Goal: Task Accomplishment & Management: Complete application form

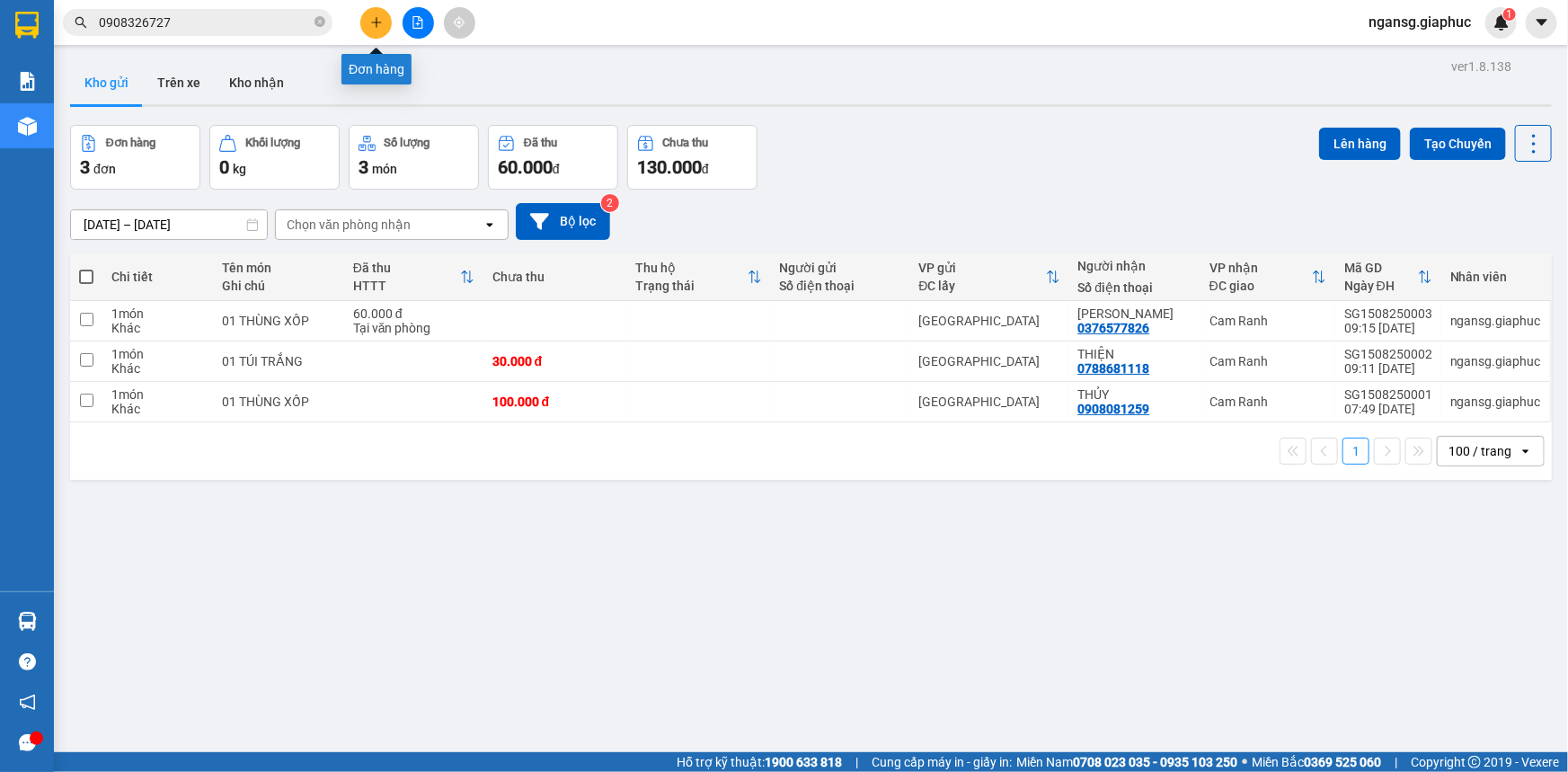
click at [361, 27] on button at bounding box center [376, 22] width 32 height 32
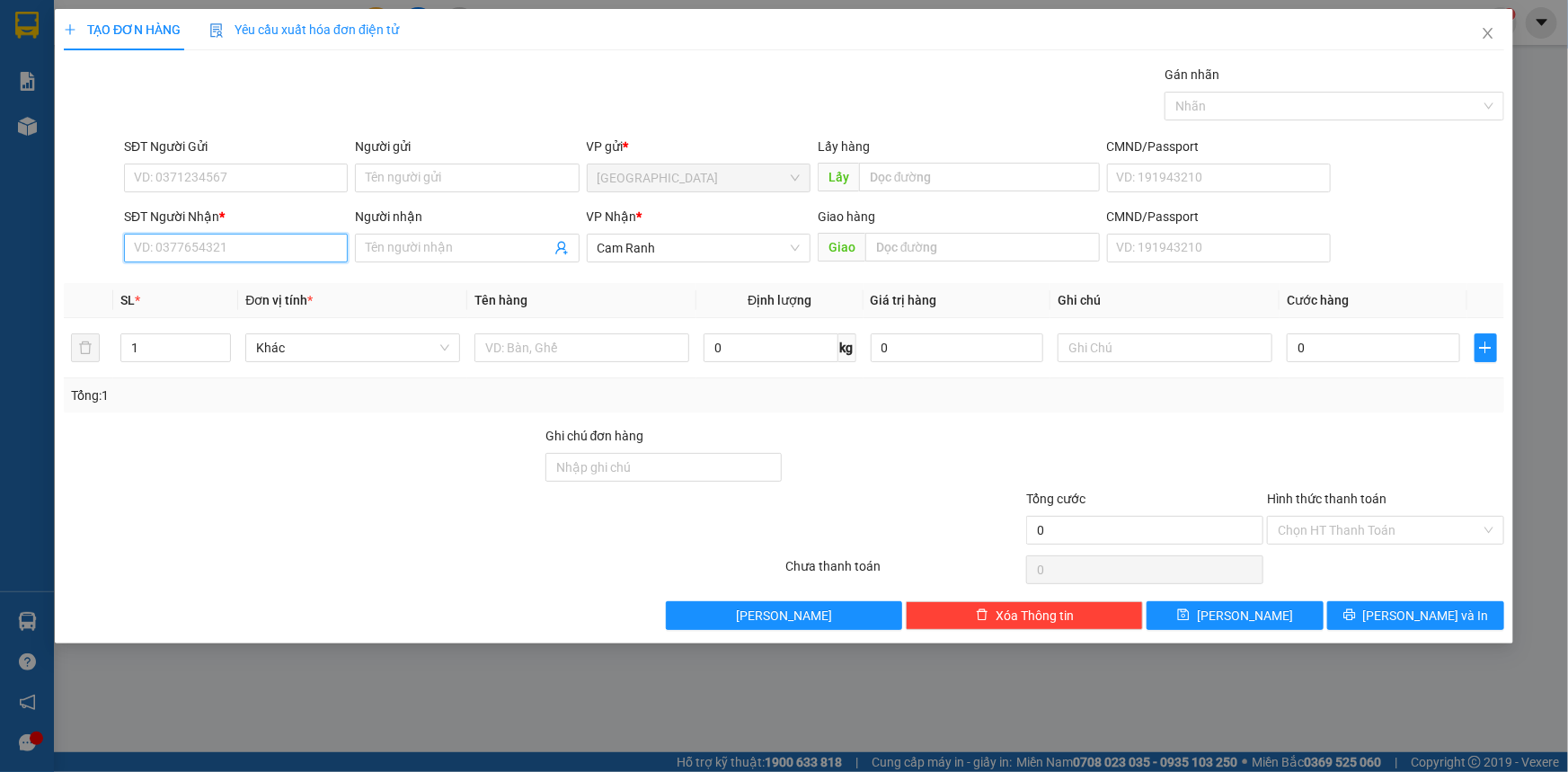
click at [271, 256] on input "SĐT Người Nhận *" at bounding box center [236, 248] width 224 height 29
type input "0389575768"
click at [248, 277] on div "0389575768 - C TUYẾT" at bounding box center [236, 284] width 202 height 19
type input "C TUYẾT"
type input "0389575768"
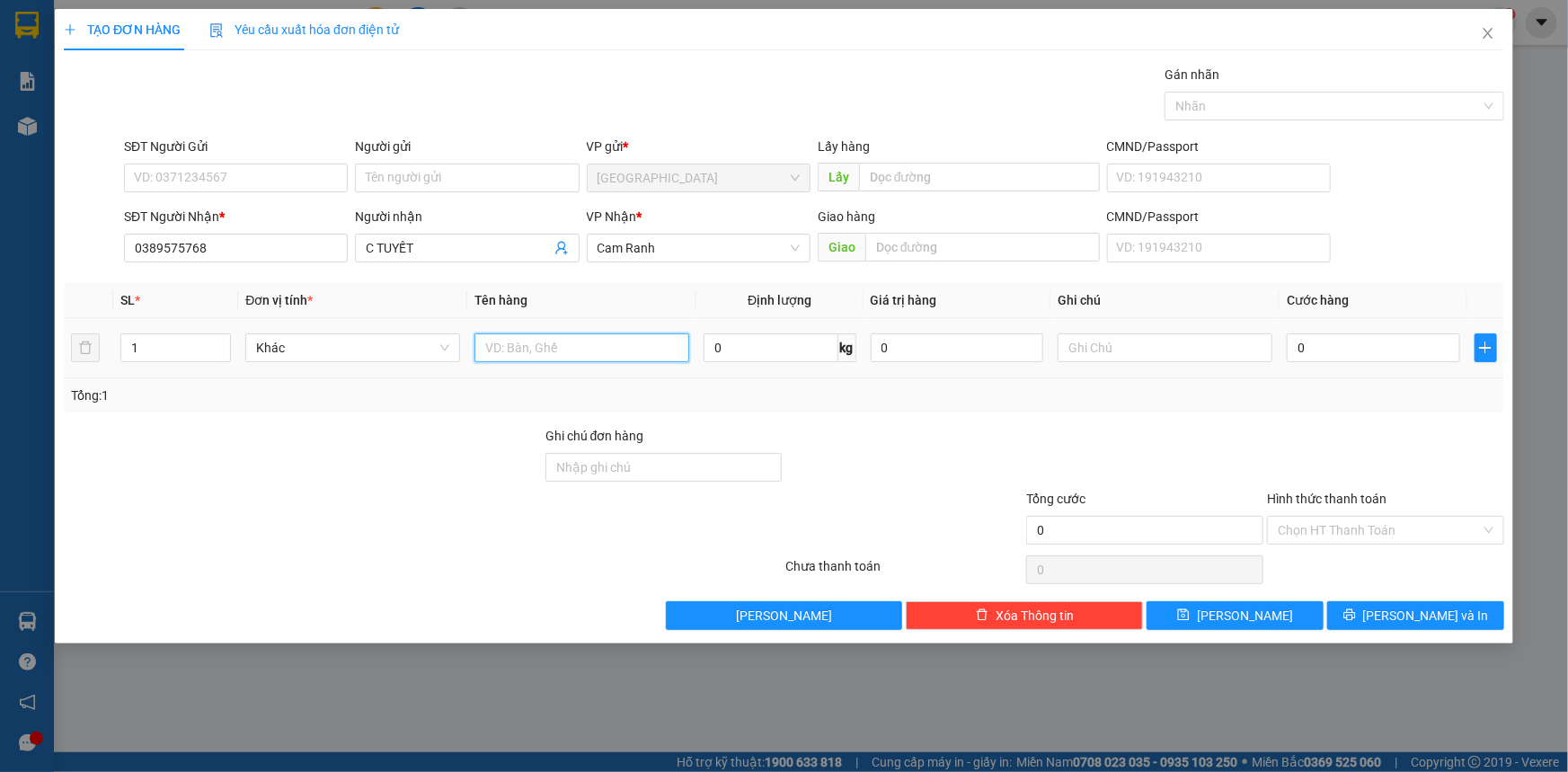
click at [592, 341] on input "text" at bounding box center [582, 348] width 214 height 29
type input "01 THÙNG GIẤY"
click at [1328, 359] on input "0" at bounding box center [1374, 348] width 174 height 29
click at [1269, 408] on div "Tổng: 1" at bounding box center [784, 395] width 1440 height 34
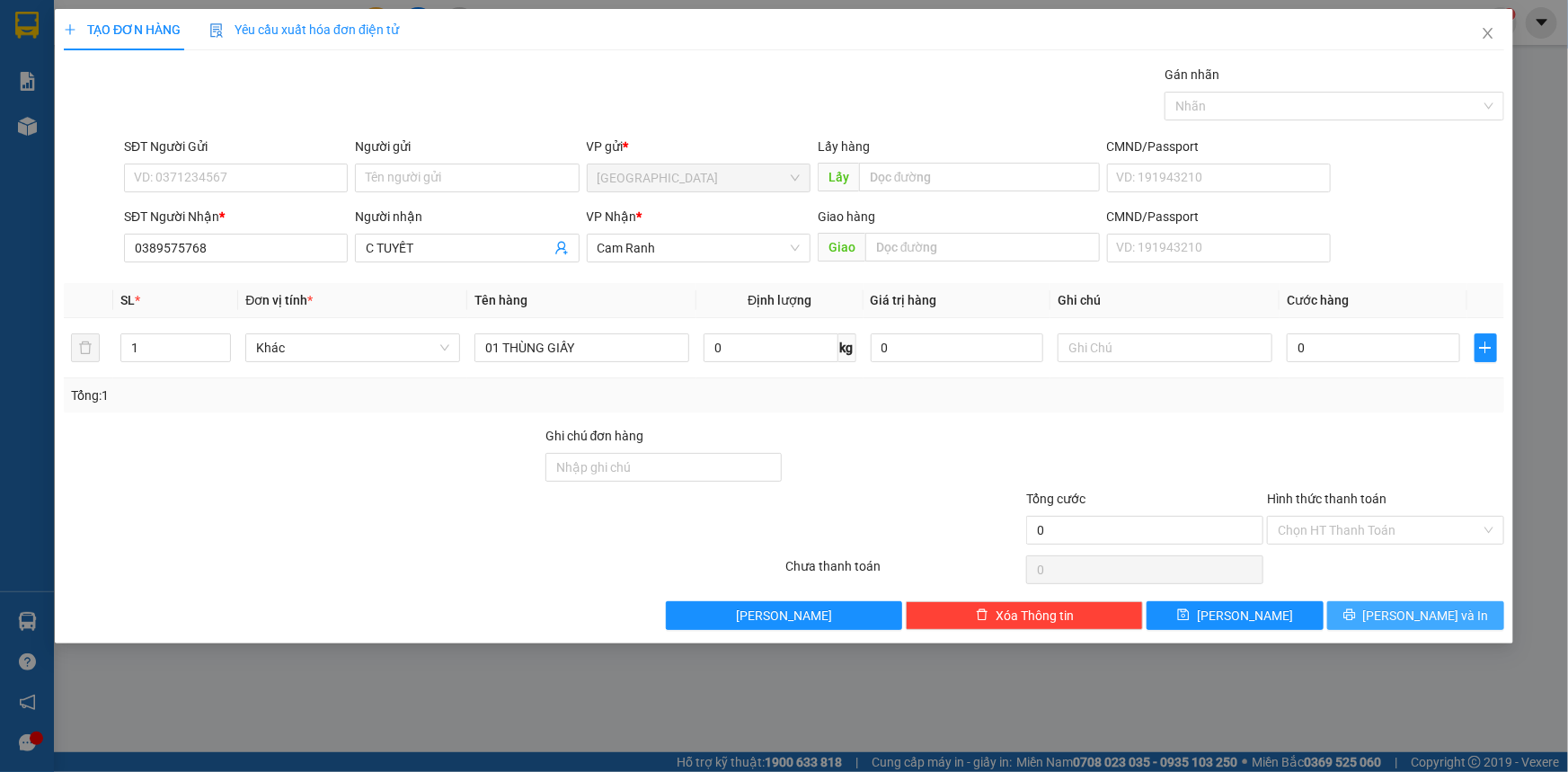
click at [1394, 622] on button "[PERSON_NAME] và In" at bounding box center [1415, 615] width 177 height 29
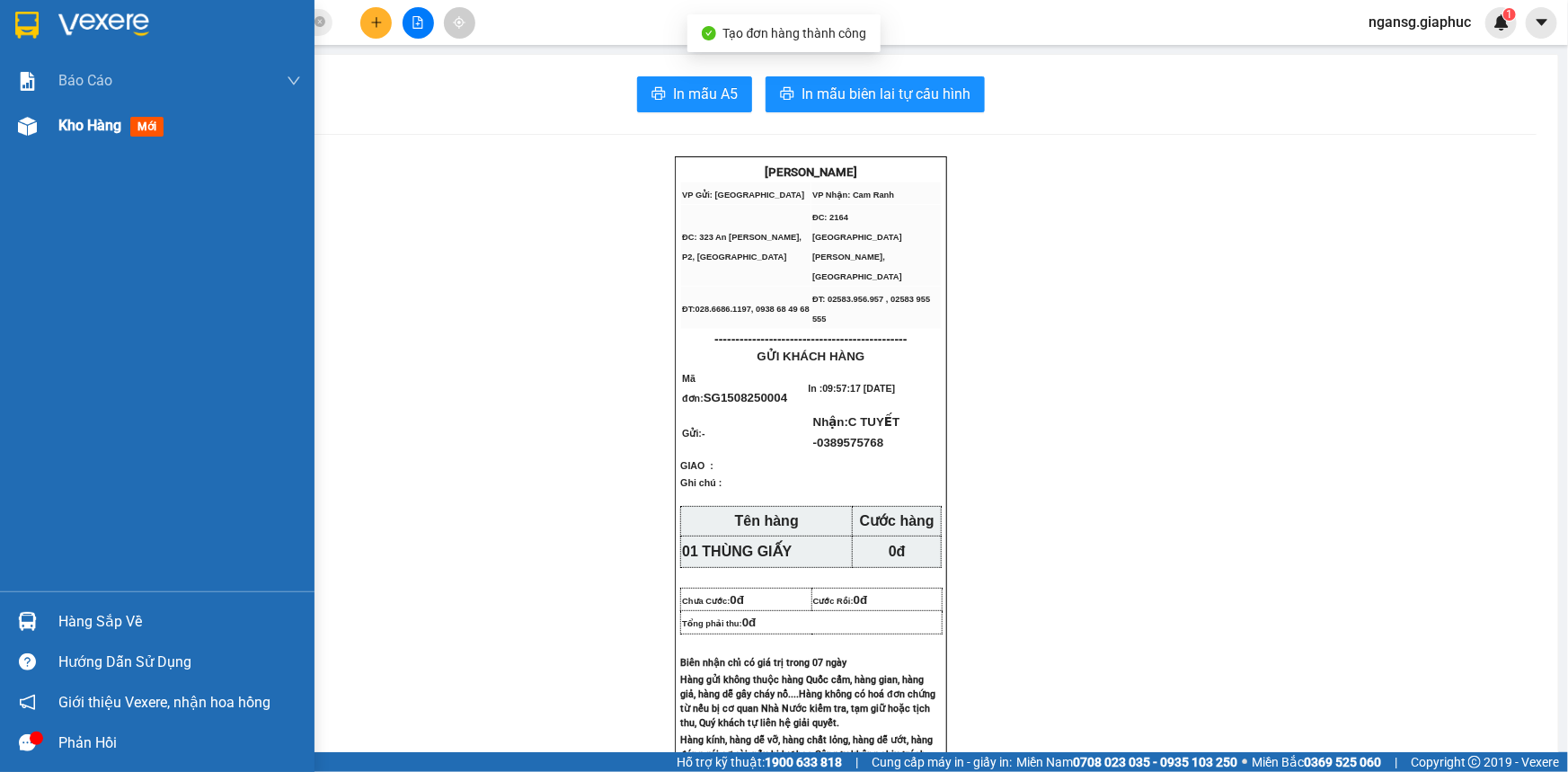
click at [65, 109] on div "Kho hàng mới" at bounding box center [179, 126] width 242 height 45
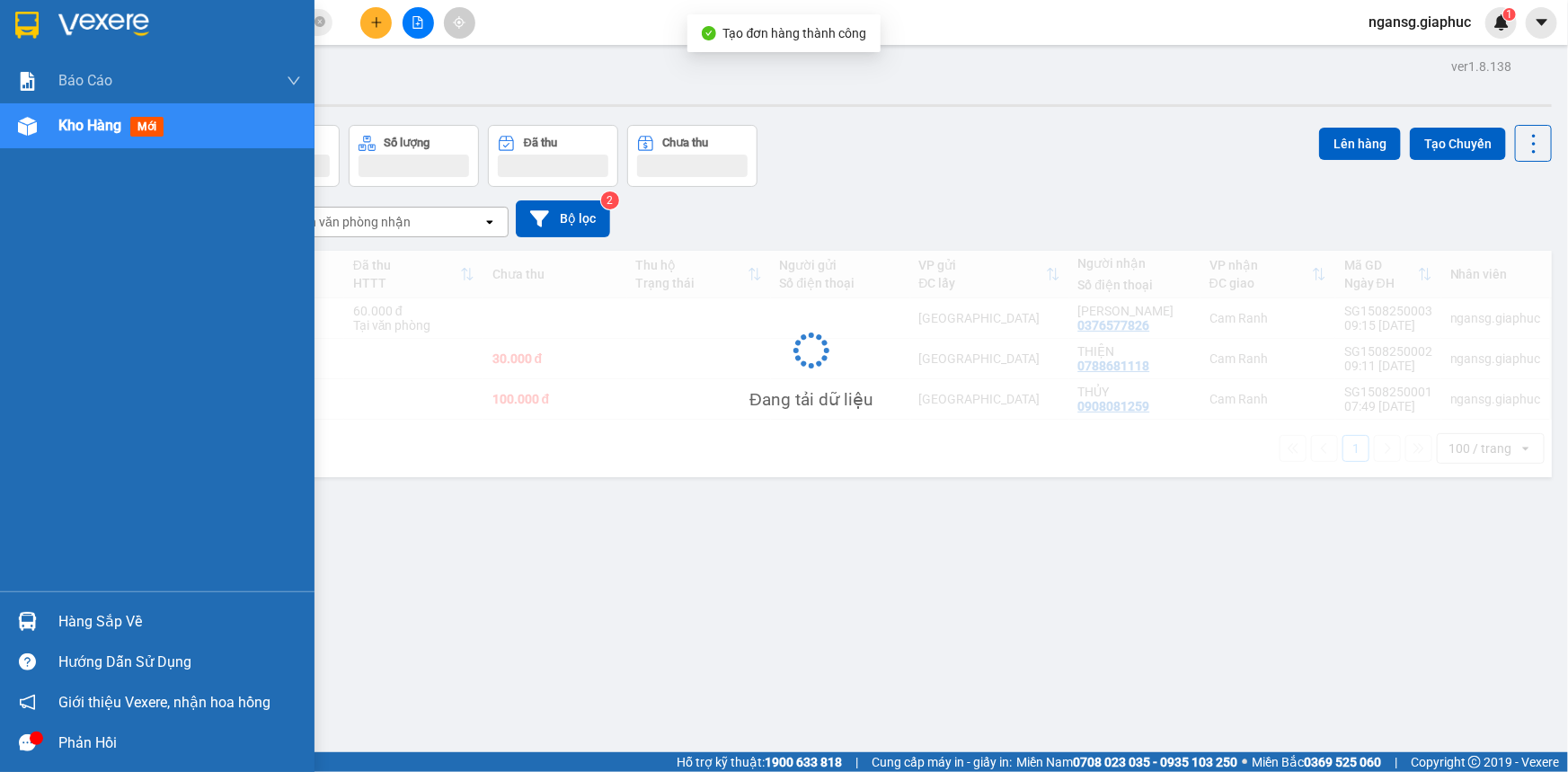
click at [65, 123] on span "Kho hàng" at bounding box center [89, 126] width 63 height 17
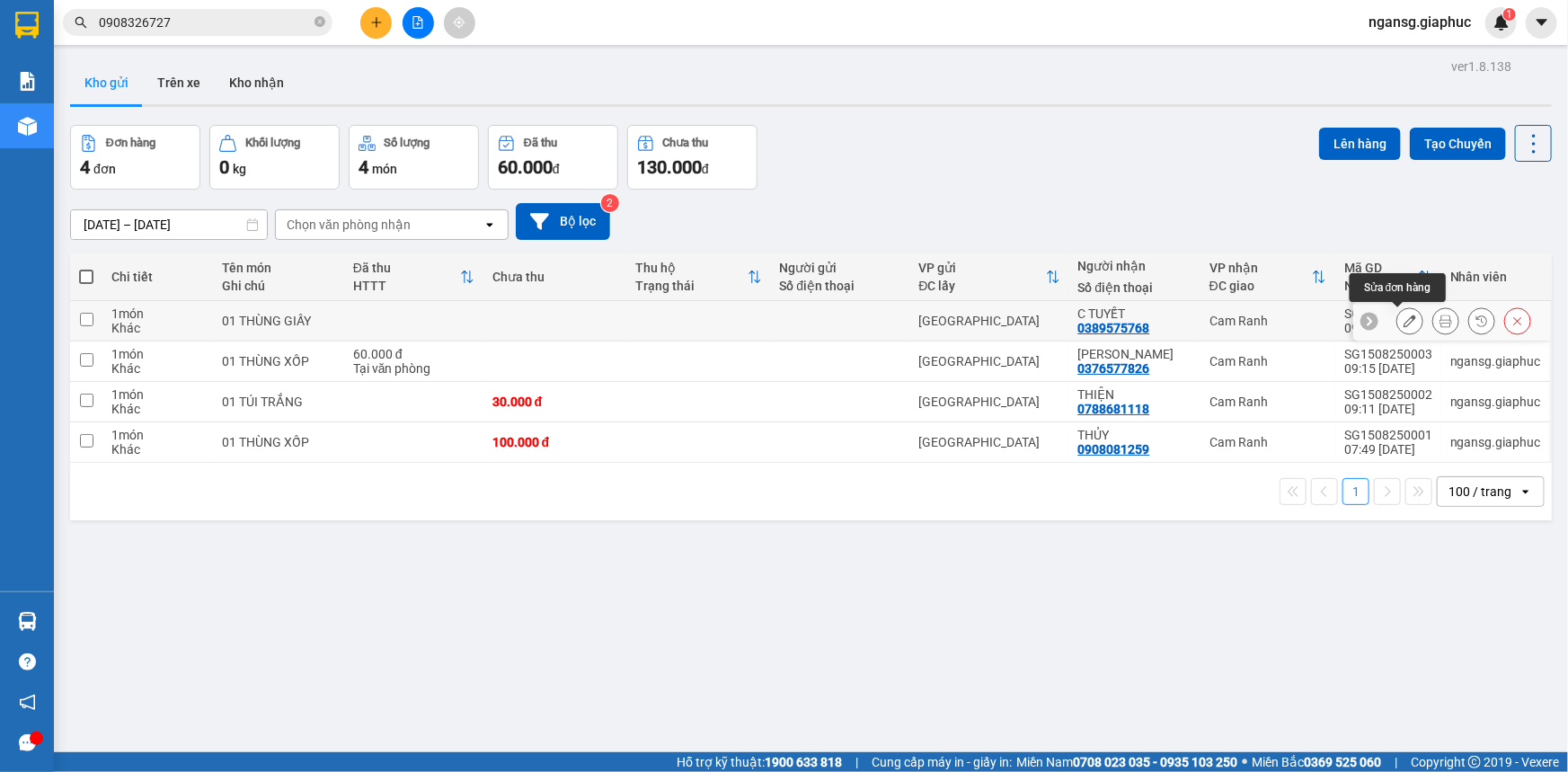
click at [1397, 324] on button at bounding box center [1410, 321] width 25 height 32
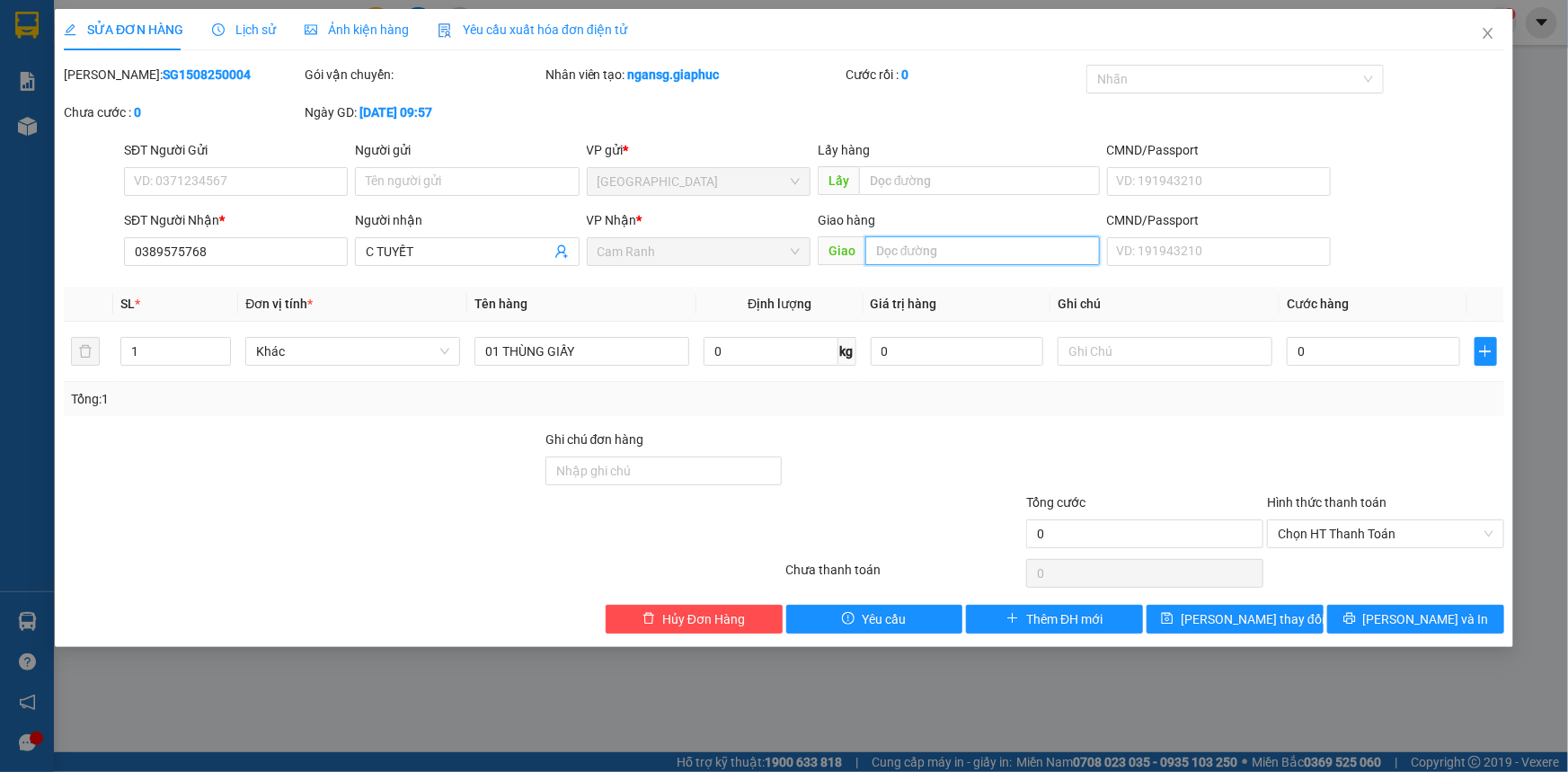
click at [923, 247] on input "text" at bounding box center [983, 251] width 235 height 29
type input "SỐ 9"
click at [988, 469] on div at bounding box center [903, 461] width 241 height 63
click at [1355, 619] on icon "printer" at bounding box center [1349, 617] width 13 height 13
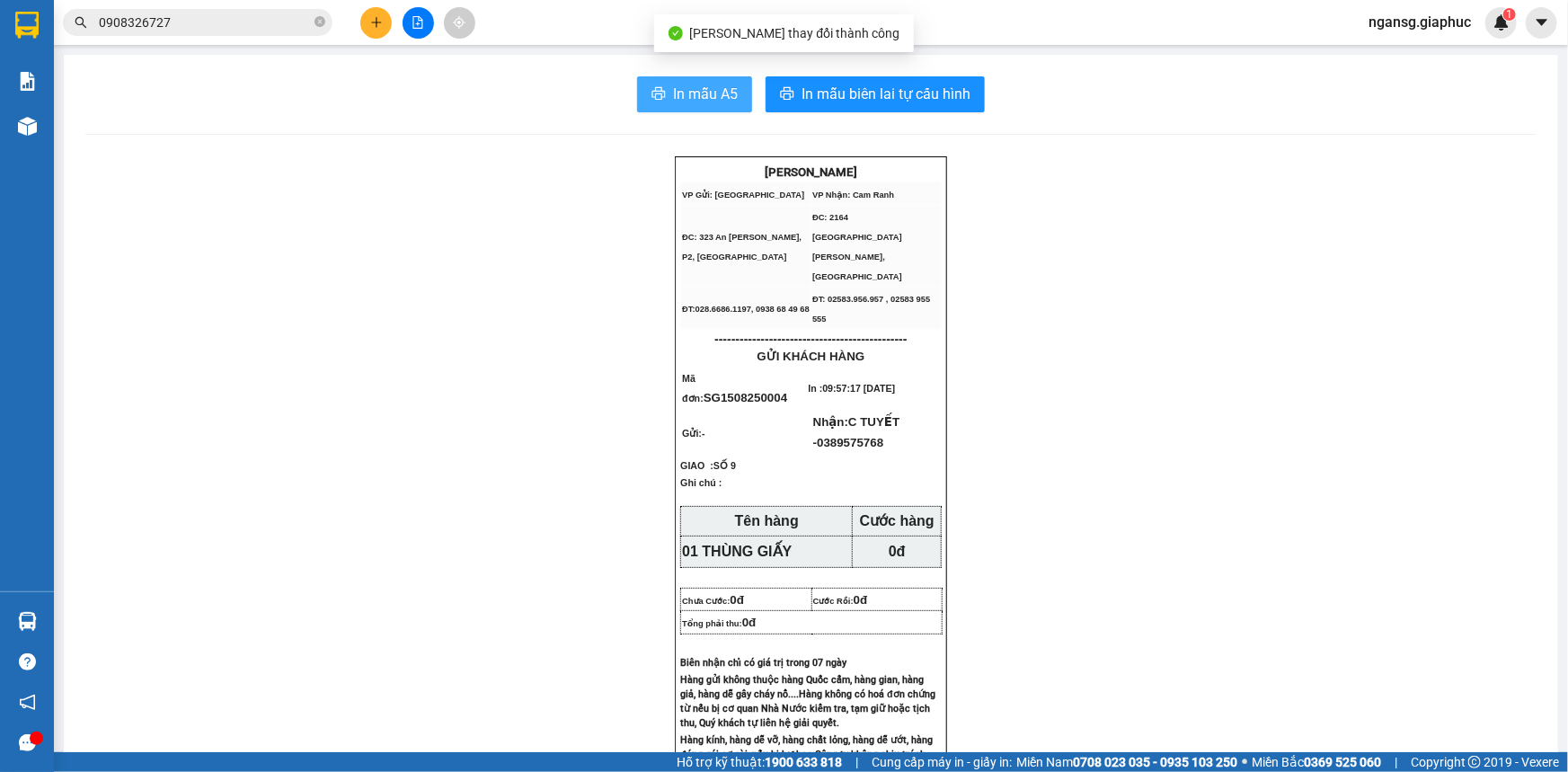
click at [718, 98] on span "In mẫu A5" at bounding box center [705, 94] width 65 height 22
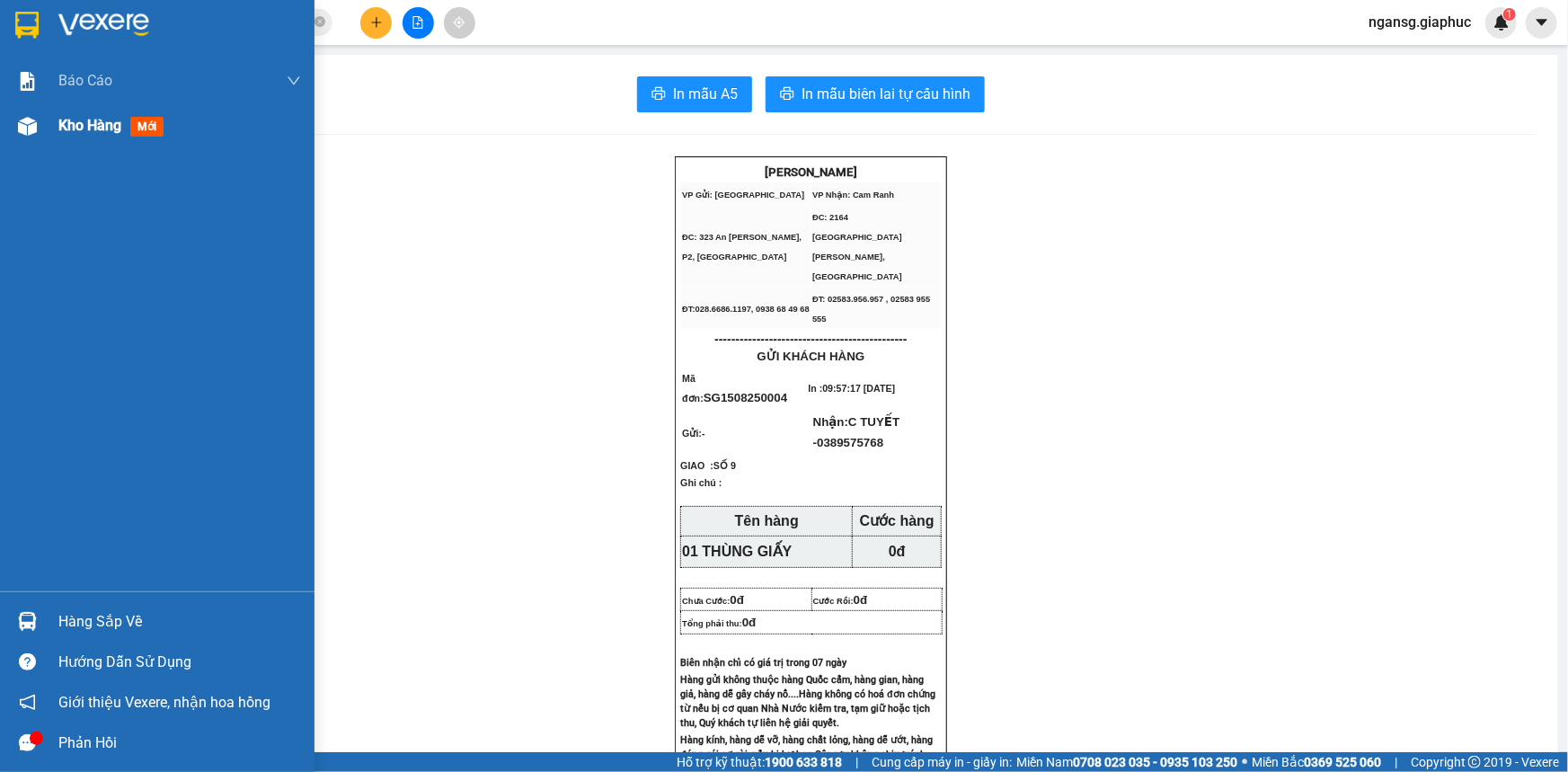
click at [54, 127] on div "Kho hàng mới" at bounding box center [157, 126] width 315 height 45
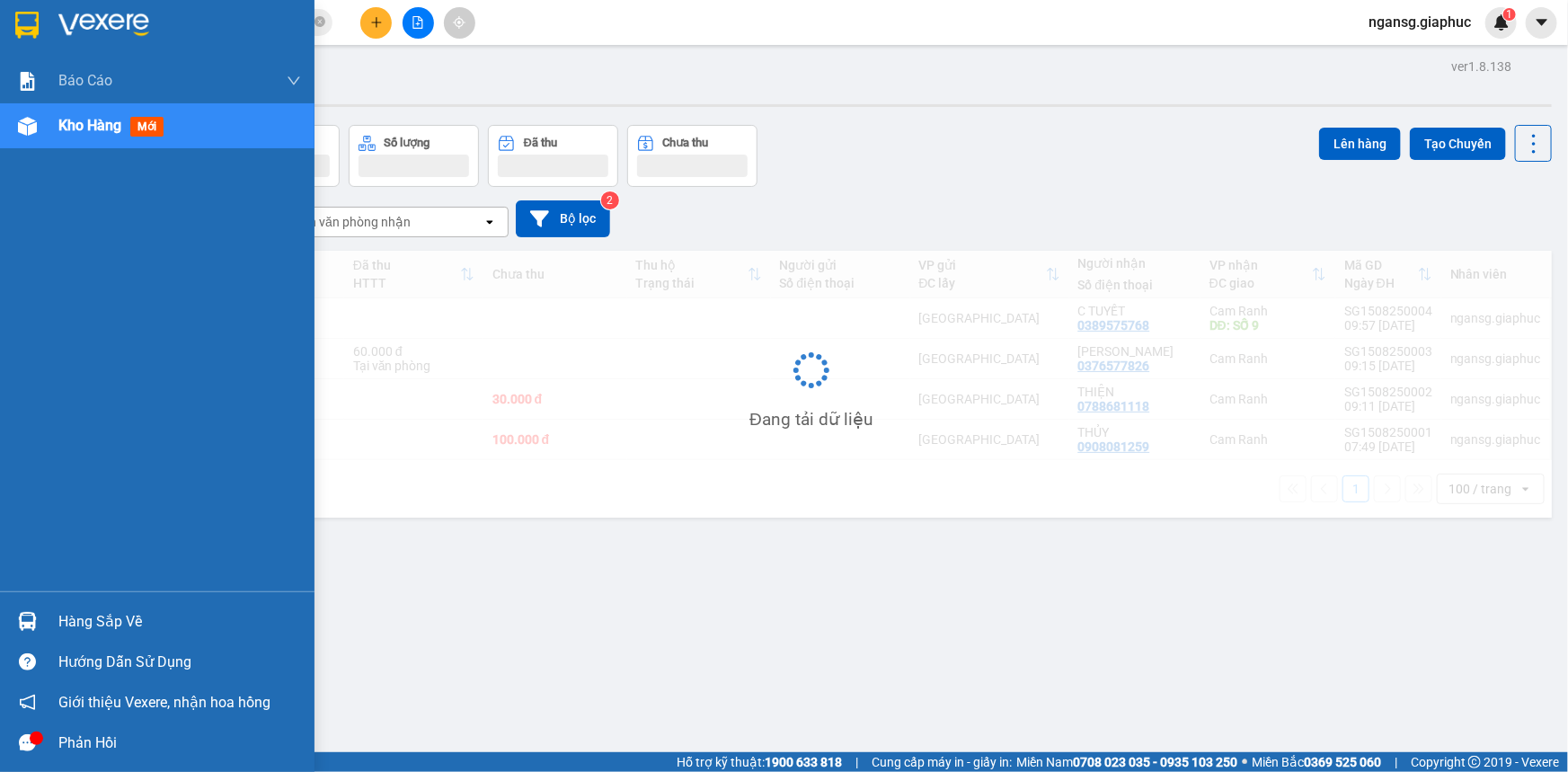
click at [61, 126] on span "Kho hàng" at bounding box center [89, 126] width 63 height 17
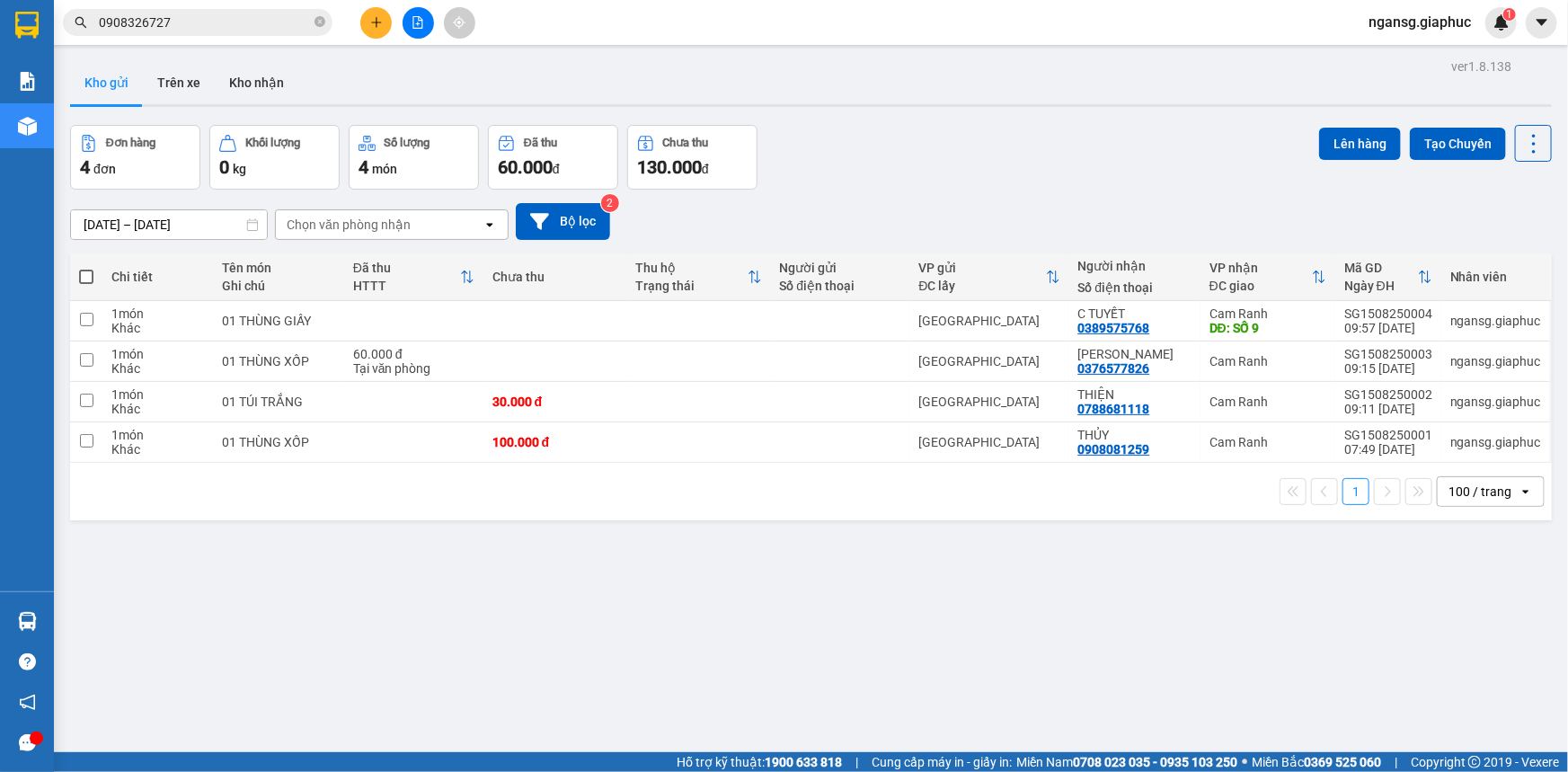
click at [1165, 216] on div "[DATE] – [DATE] Press the down arrow key to interact with the calendar and sele…" at bounding box center [812, 221] width 1482 height 37
click at [1408, 315] on button at bounding box center [1410, 321] width 25 height 32
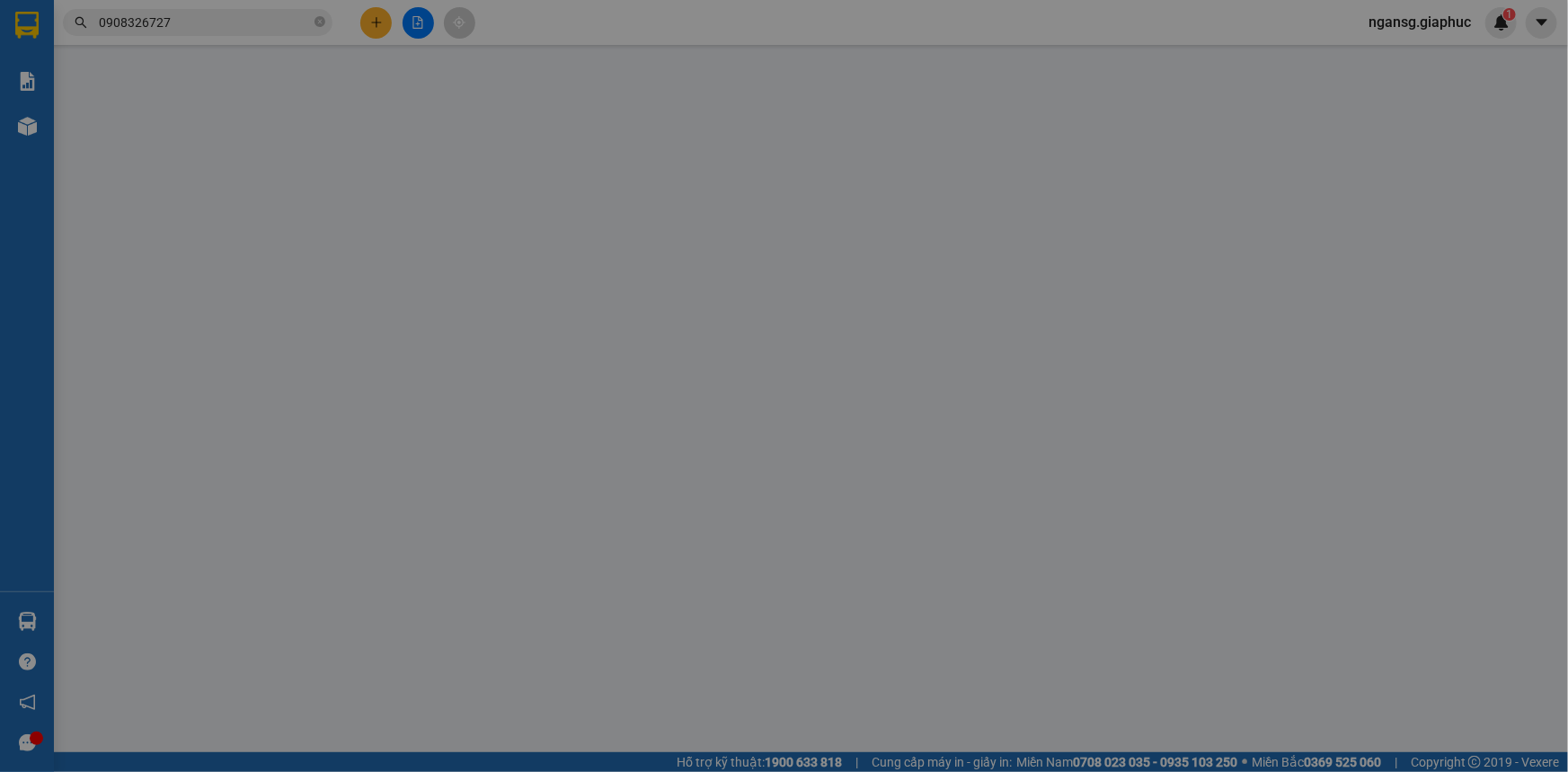
type input "0389575768"
type input "C TUYẾT"
type input "SỐ 9"
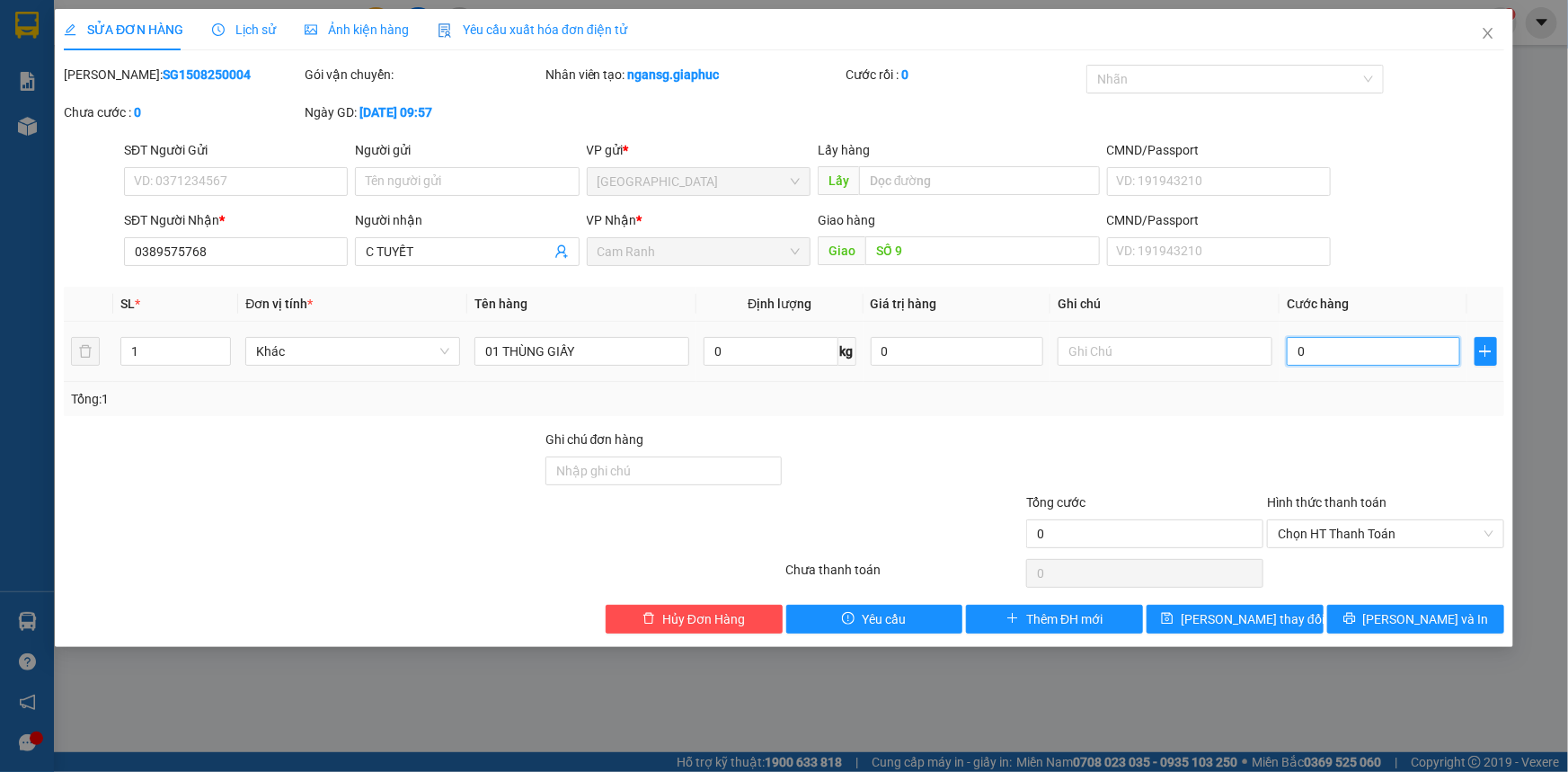
click at [1381, 339] on input "0" at bounding box center [1374, 352] width 174 height 29
type input "4"
type input "40"
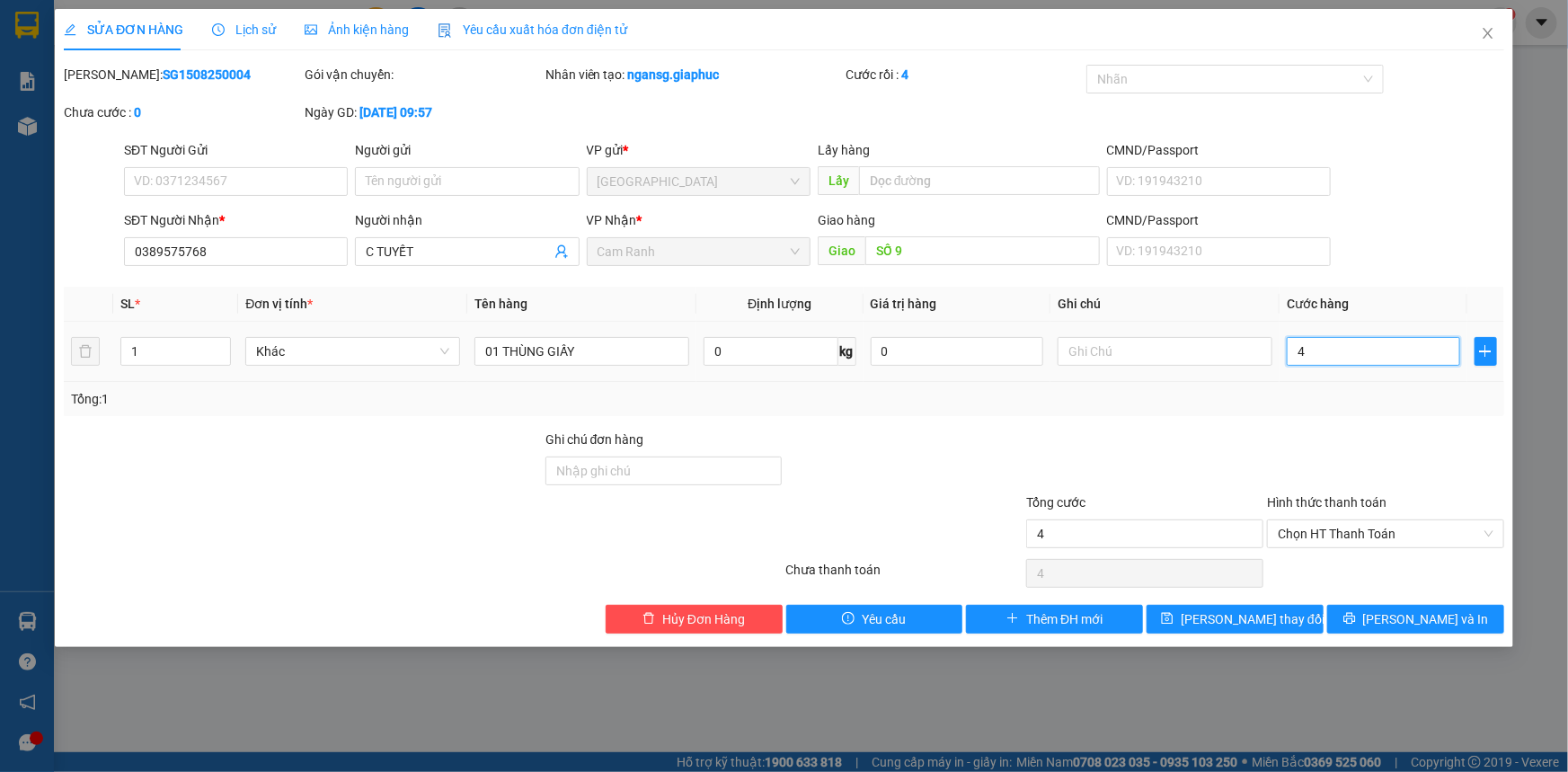
type input "40"
type input "40.000"
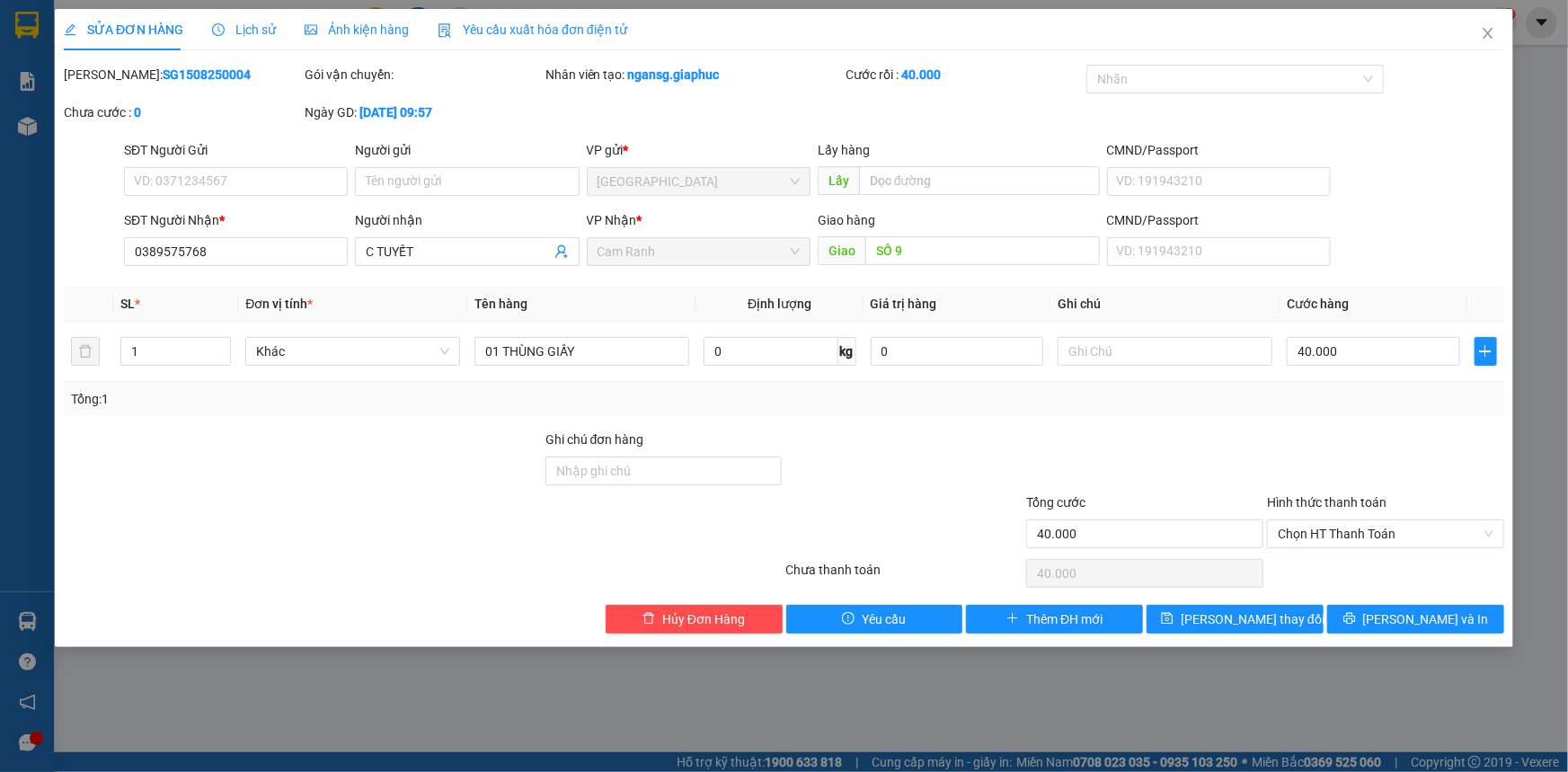
click at [1309, 389] on div "Tổng: 1" at bounding box center [784, 399] width 1426 height 19
click at [1246, 610] on span "[PERSON_NAME] thay đổi" at bounding box center [1252, 619] width 144 height 19
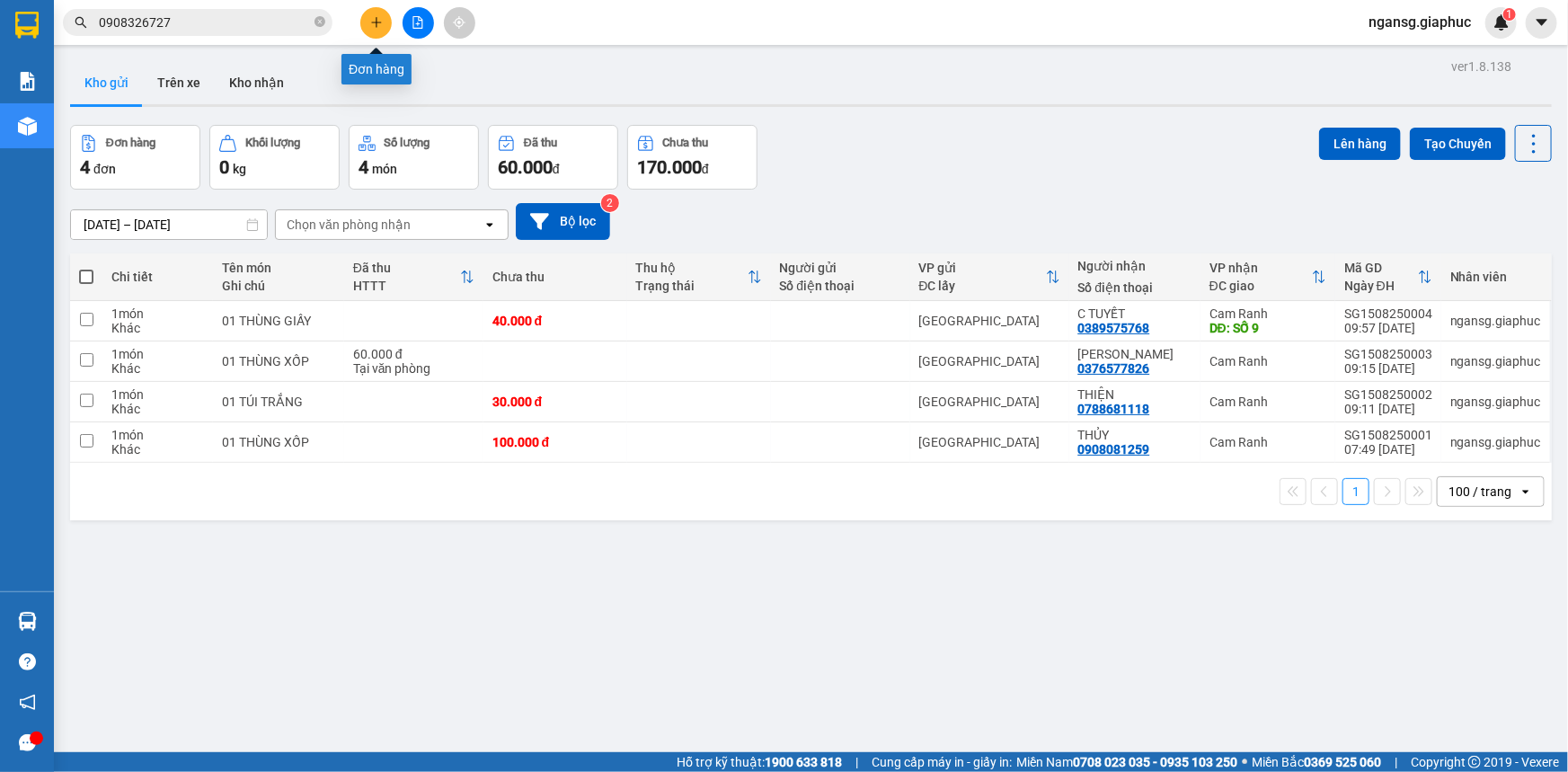
click at [365, 30] on button at bounding box center [376, 22] width 32 height 32
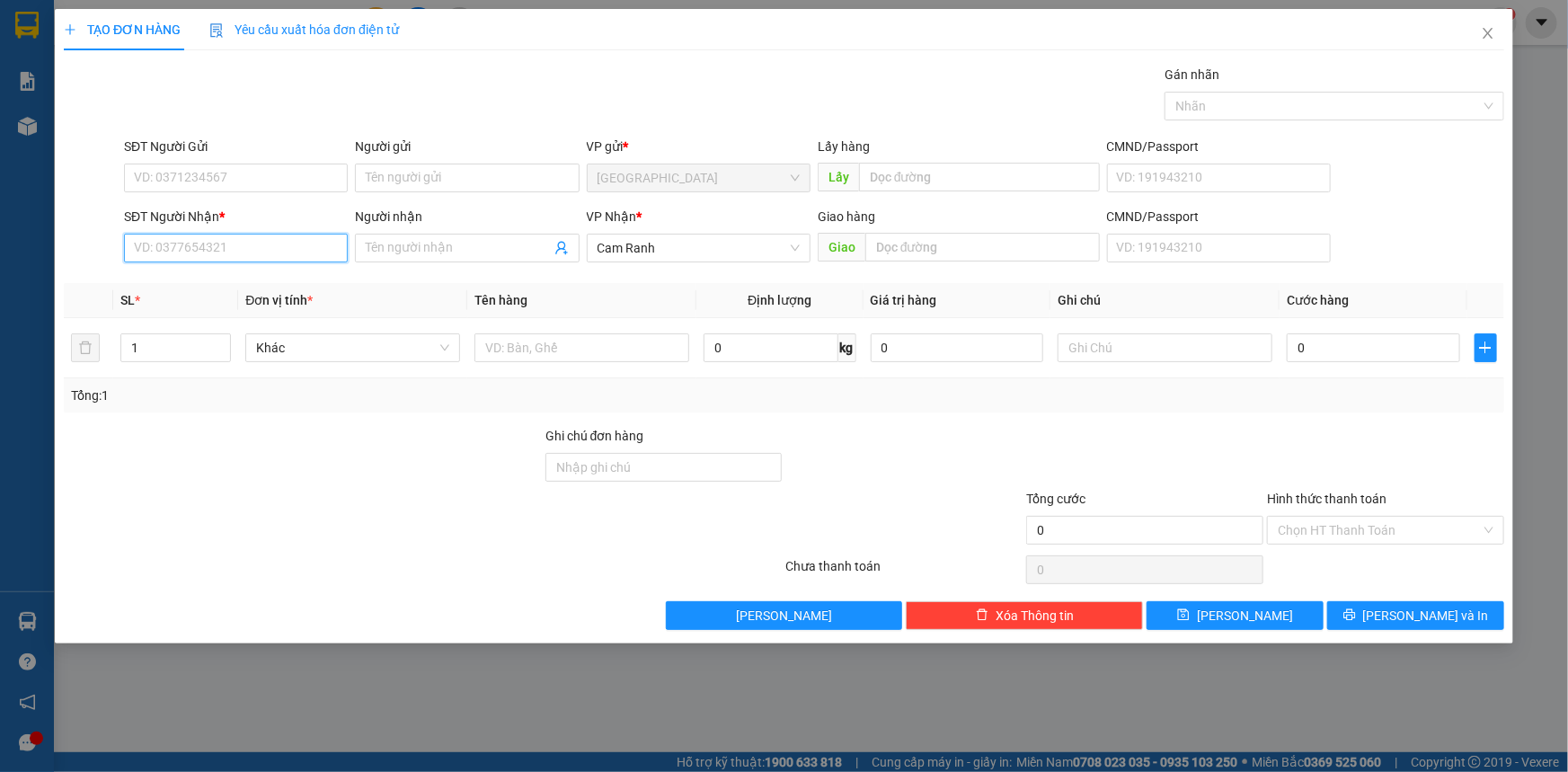
click at [260, 244] on input "SĐT Người Nhận *" at bounding box center [236, 248] width 224 height 29
click at [276, 281] on div "0976160377 - [PERSON_NAME]" at bounding box center [236, 284] width 202 height 19
type input "0976160377"
type input "PHƯƠNG DUNG"
type input "0976160377"
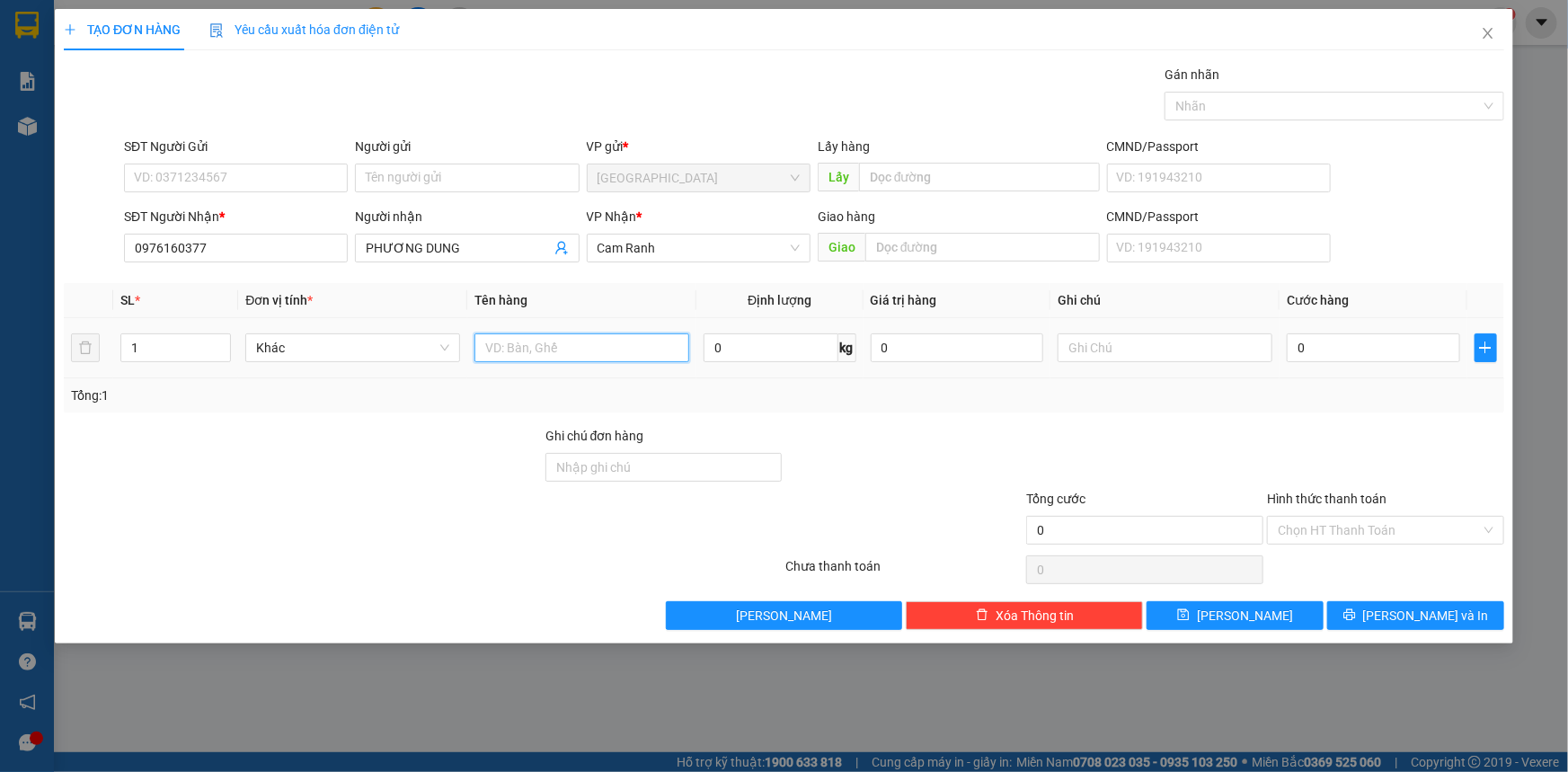
click at [613, 354] on input "text" at bounding box center [582, 348] width 214 height 29
type input "01 BAO"
click at [906, 427] on div at bounding box center [903, 457] width 241 height 63
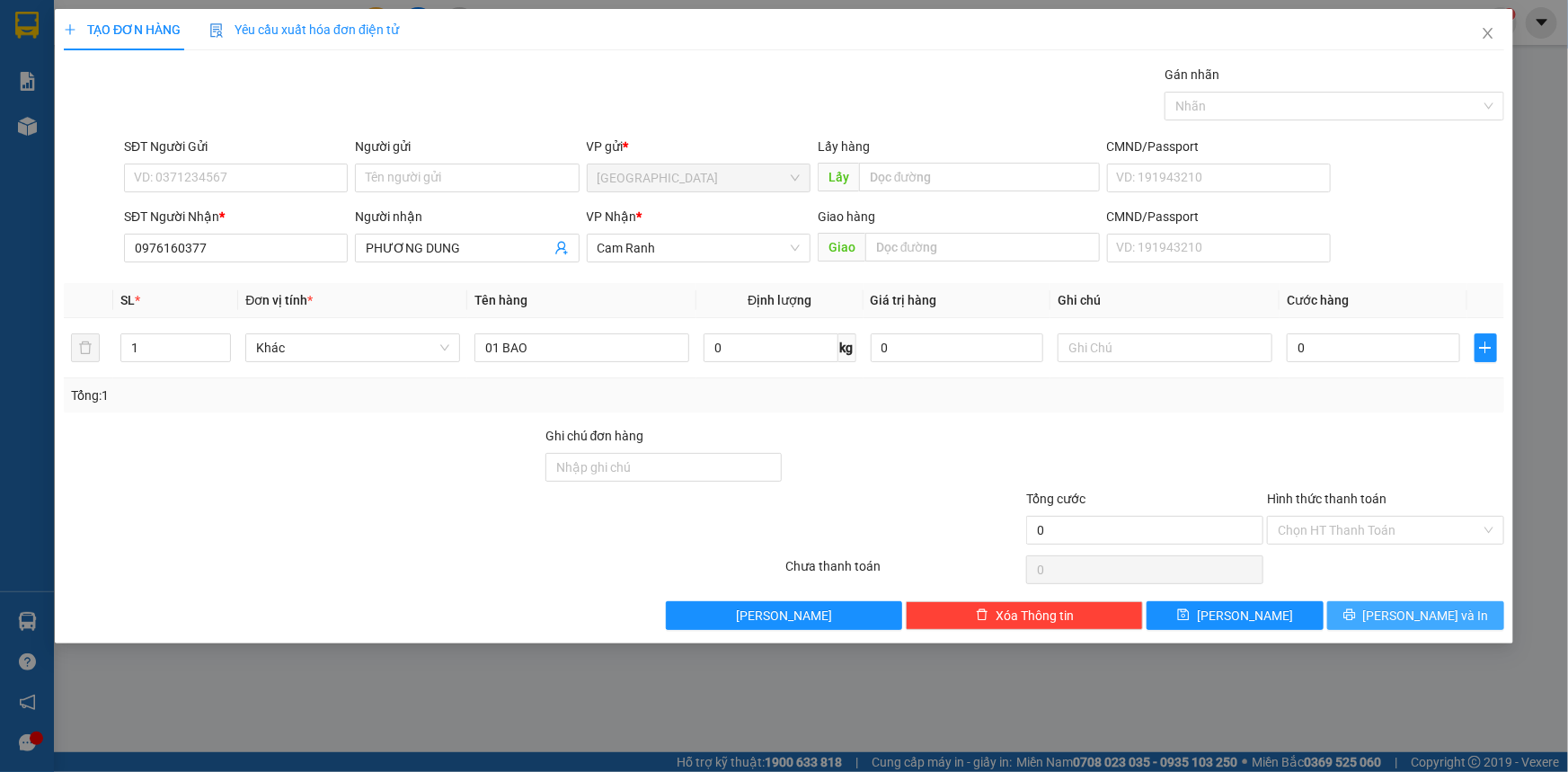
click at [1450, 610] on span "[PERSON_NAME] và In" at bounding box center [1426, 615] width 126 height 19
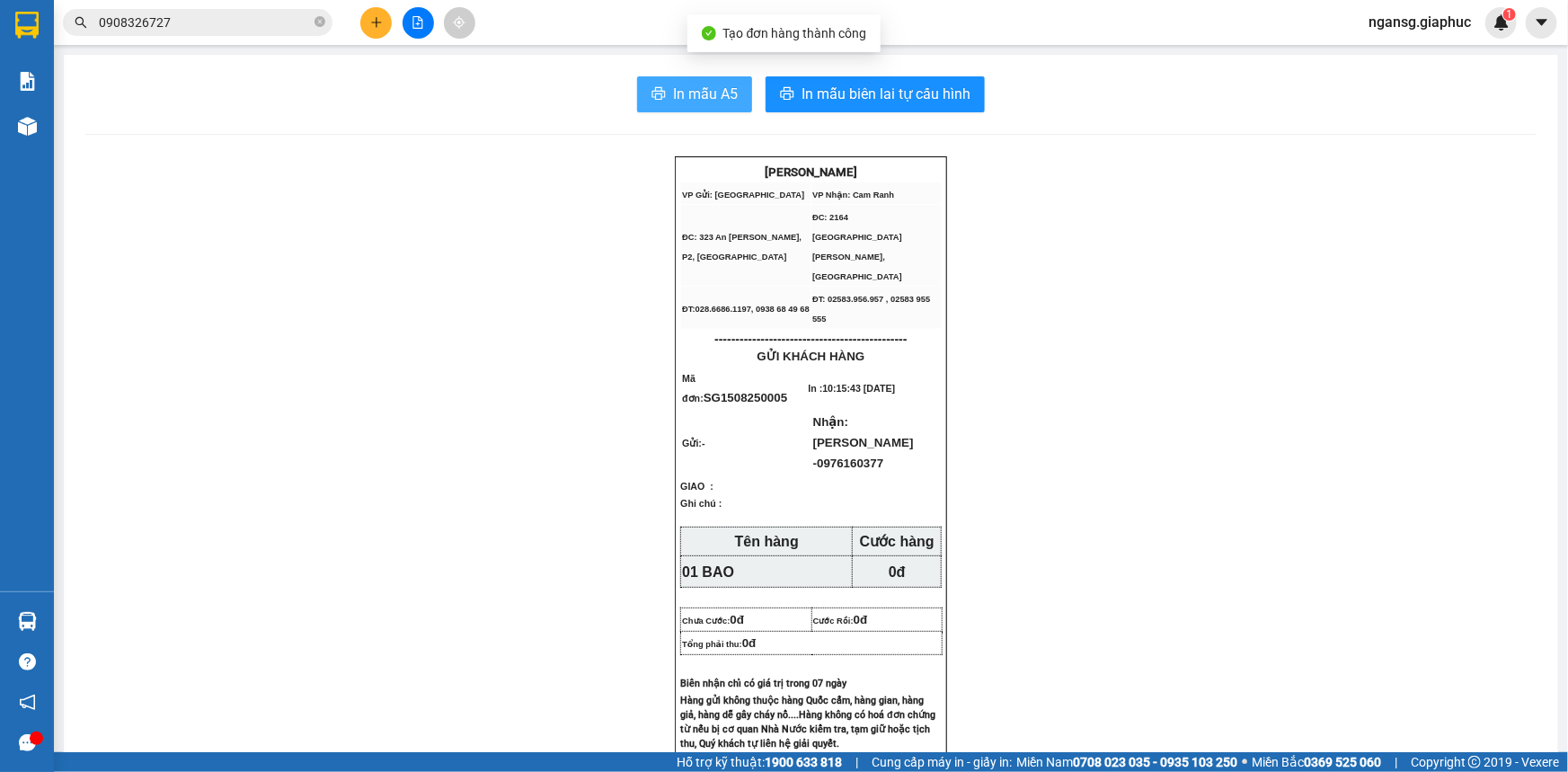
click at [661, 76] on button "In mẫu A5" at bounding box center [694, 94] width 115 height 36
click at [360, 28] on button at bounding box center [376, 22] width 32 height 32
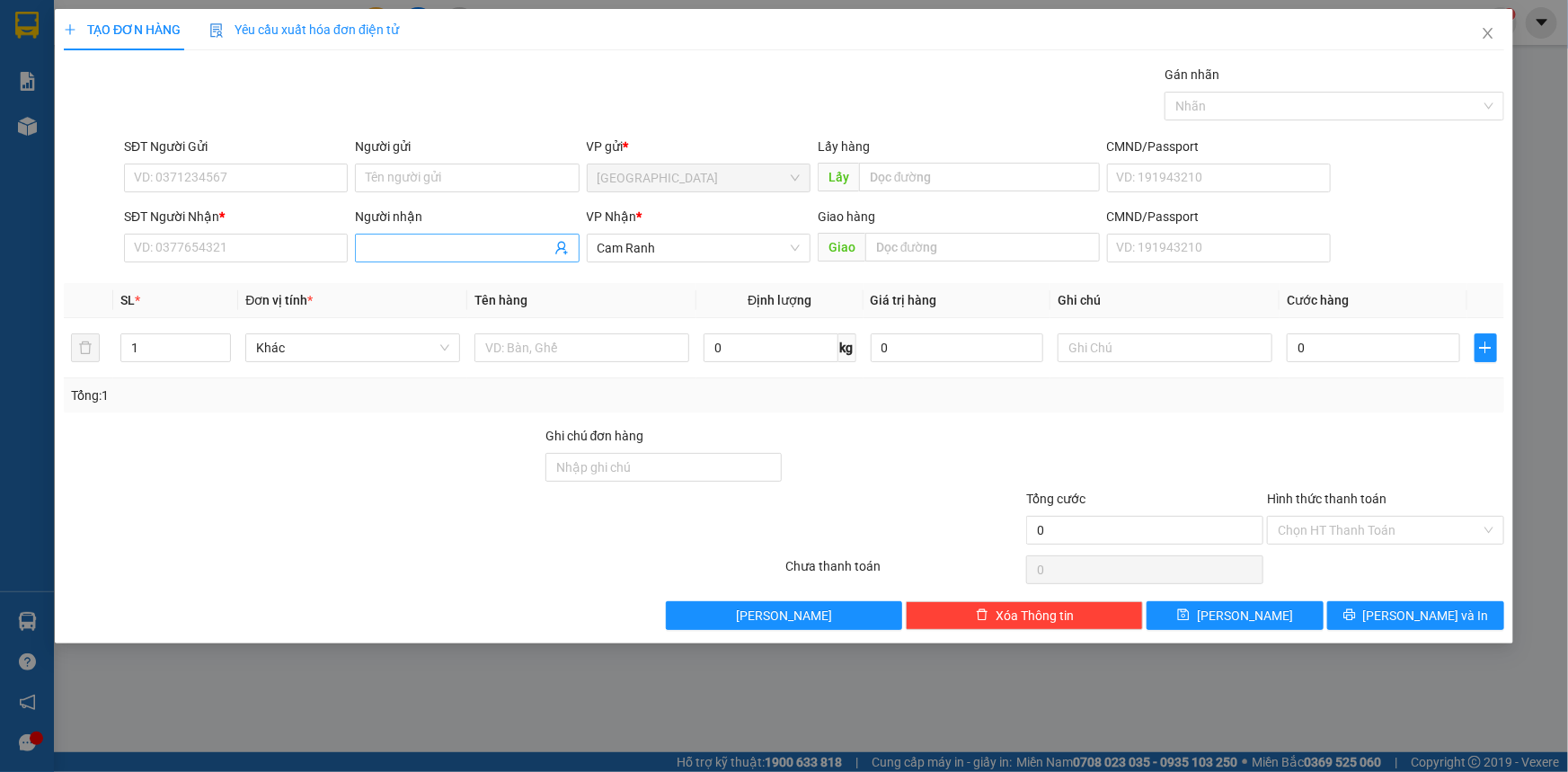
click at [413, 251] on input "Người nhận" at bounding box center [458, 247] width 185 height 19
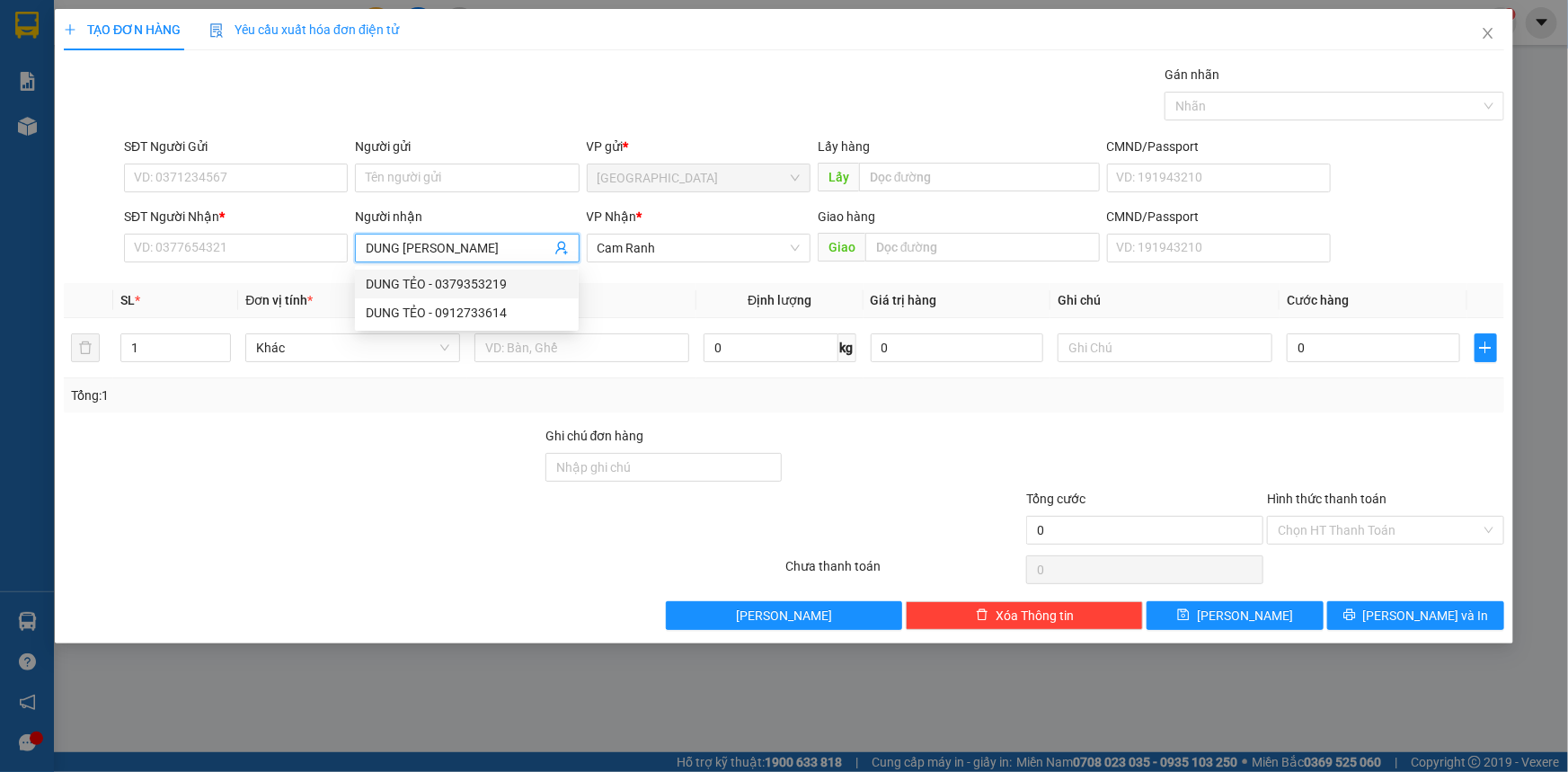
type input "DUNG [PERSON_NAME]"
click at [486, 267] on div "3391234 3232511 DUNG TẺO - 0379353219 DUNG TẺO - 0912733614" at bounding box center [467, 298] width 224 height 65
click at [499, 278] on div "Transit Pickup Surcharge Ids Transit Deliver Surcharge Ids Transit Deliver Surc…" at bounding box center [784, 347] width 1440 height 565
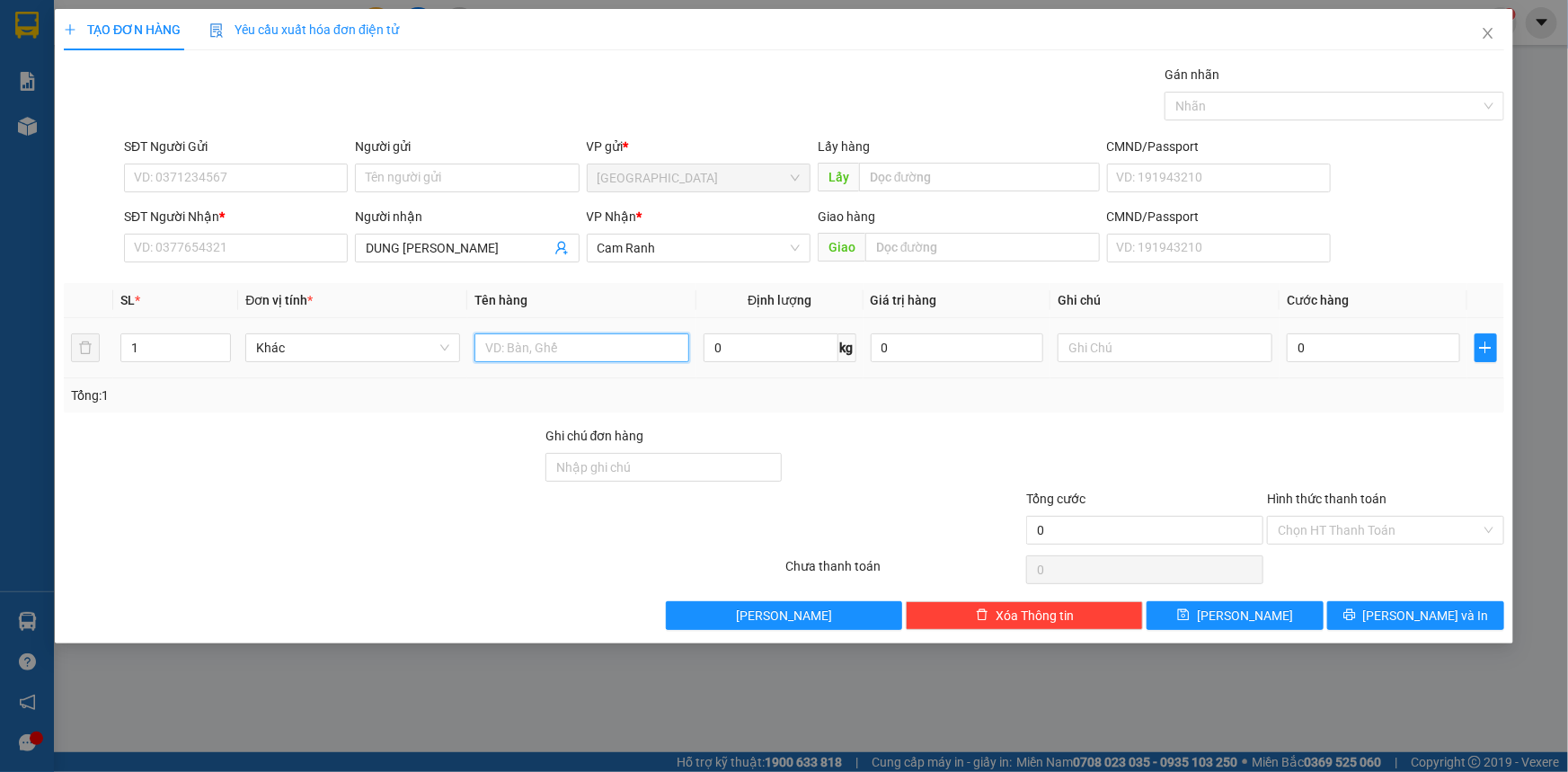
click at [601, 358] on input "text" at bounding box center [582, 348] width 214 height 29
click at [420, 257] on input "DUNG [PERSON_NAME]" at bounding box center [458, 247] width 185 height 19
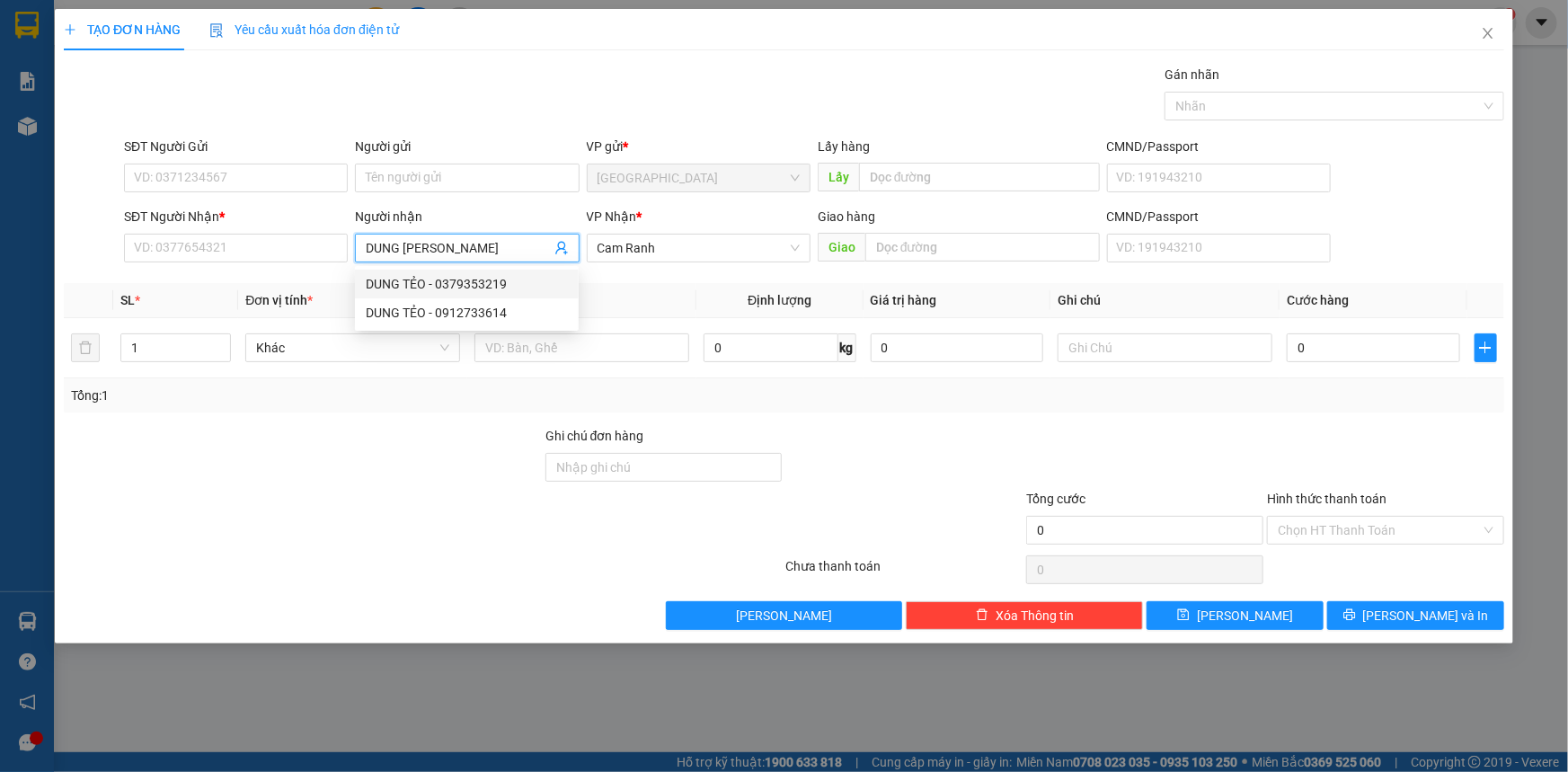
click at [425, 234] on span "DUNG [PERSON_NAME]" at bounding box center [467, 248] width 224 height 29
click at [456, 287] on div "DUNG TẺO - 0379353219" at bounding box center [467, 284] width 202 height 19
type input "0379353219"
type input "DUNG TẺO"
click at [548, 341] on input "text" at bounding box center [582, 348] width 214 height 29
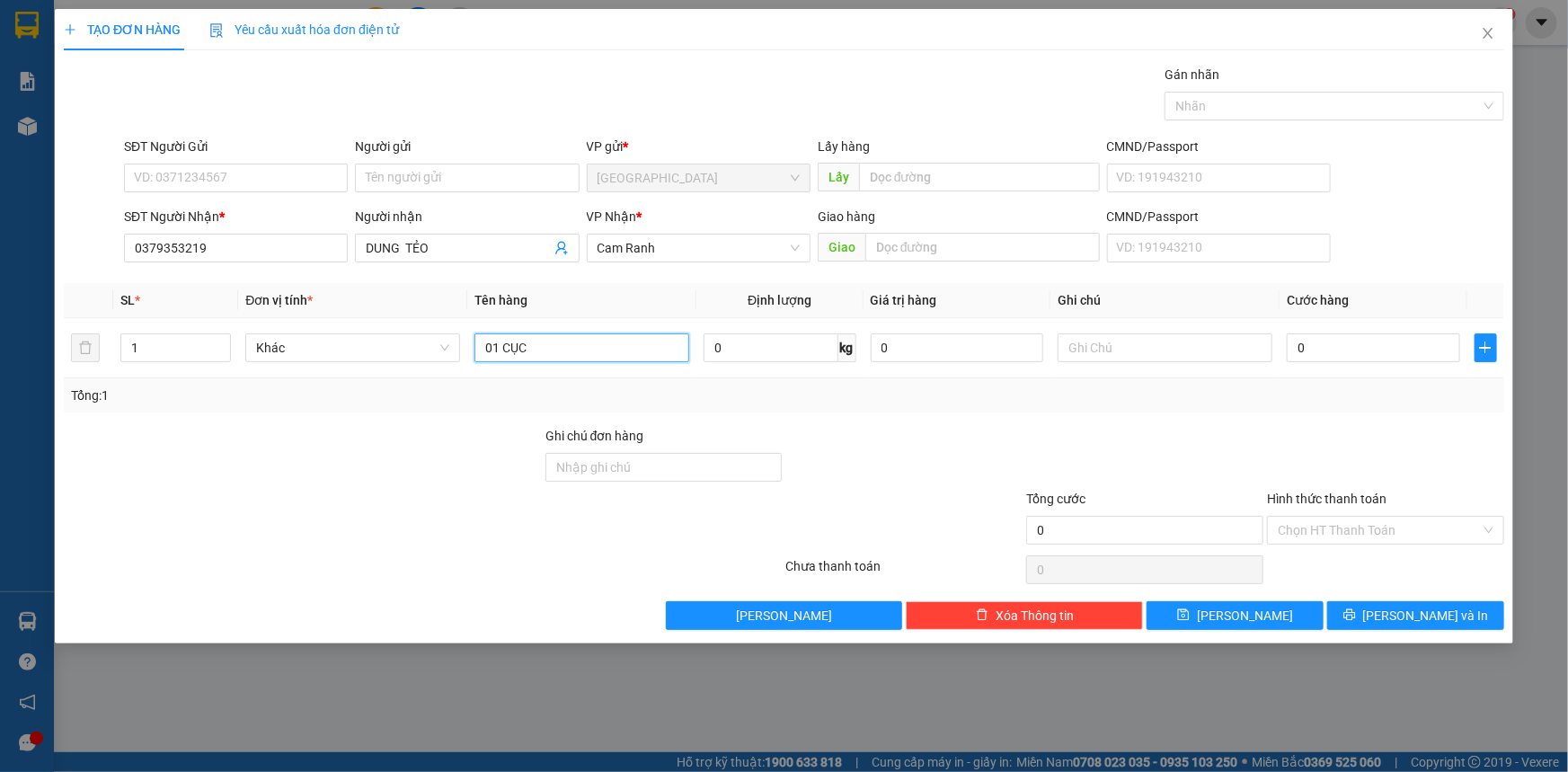
type input "01 CỤC"
click at [861, 445] on div at bounding box center [903, 457] width 241 height 63
click at [1342, 609] on button "[PERSON_NAME] và In" at bounding box center [1415, 615] width 177 height 29
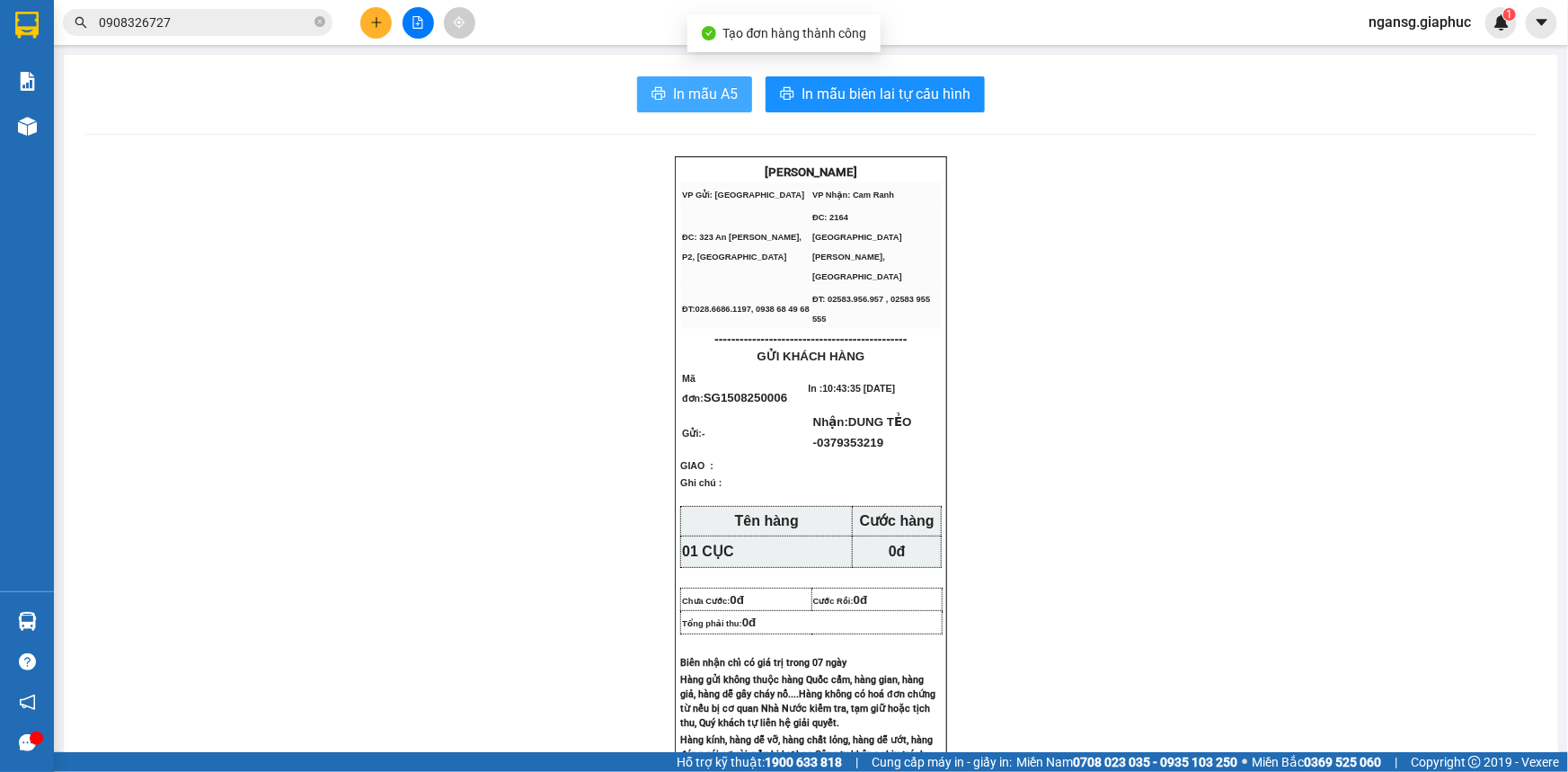
click at [723, 86] on span "In mẫu A5" at bounding box center [705, 94] width 65 height 22
